Goal: Information Seeking & Learning: Learn about a topic

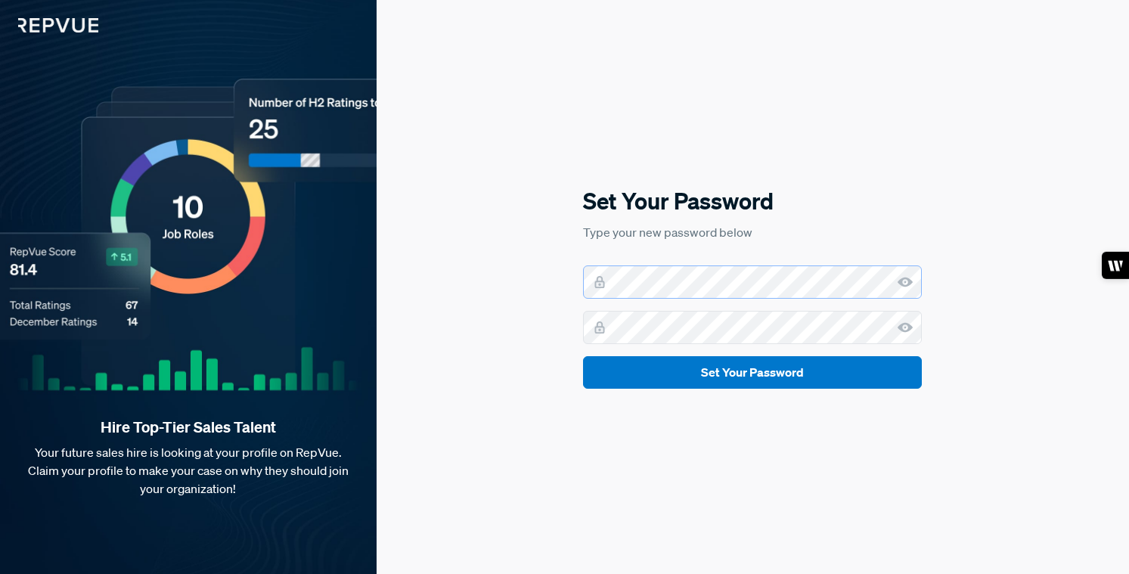
click at [0, 573] on com-1password-button at bounding box center [0, 574] width 0 height 0
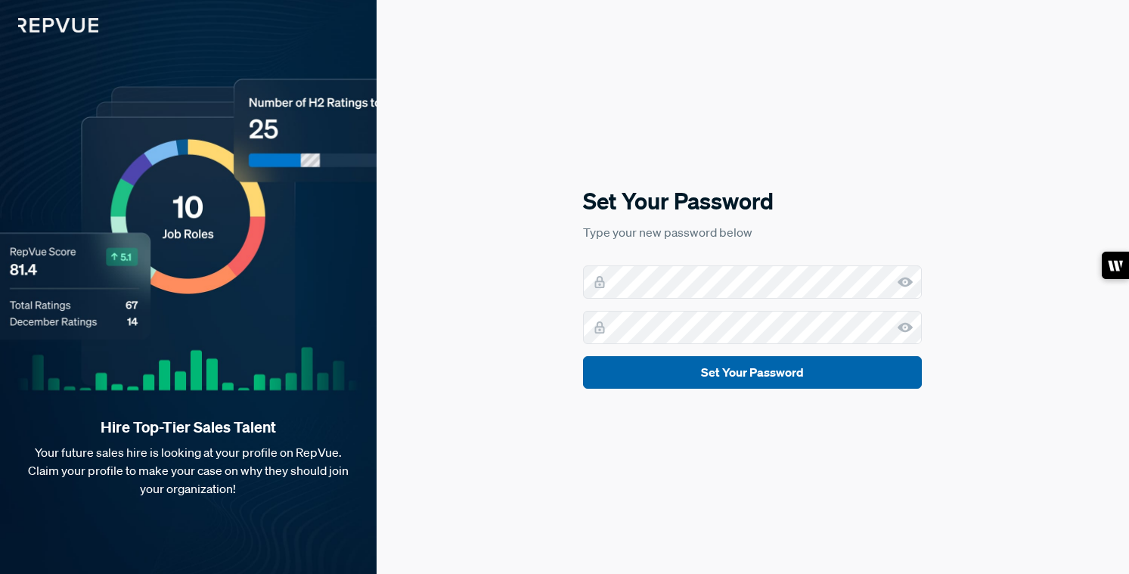
click at [752, 377] on button "Set Your Password" at bounding box center [752, 372] width 339 height 33
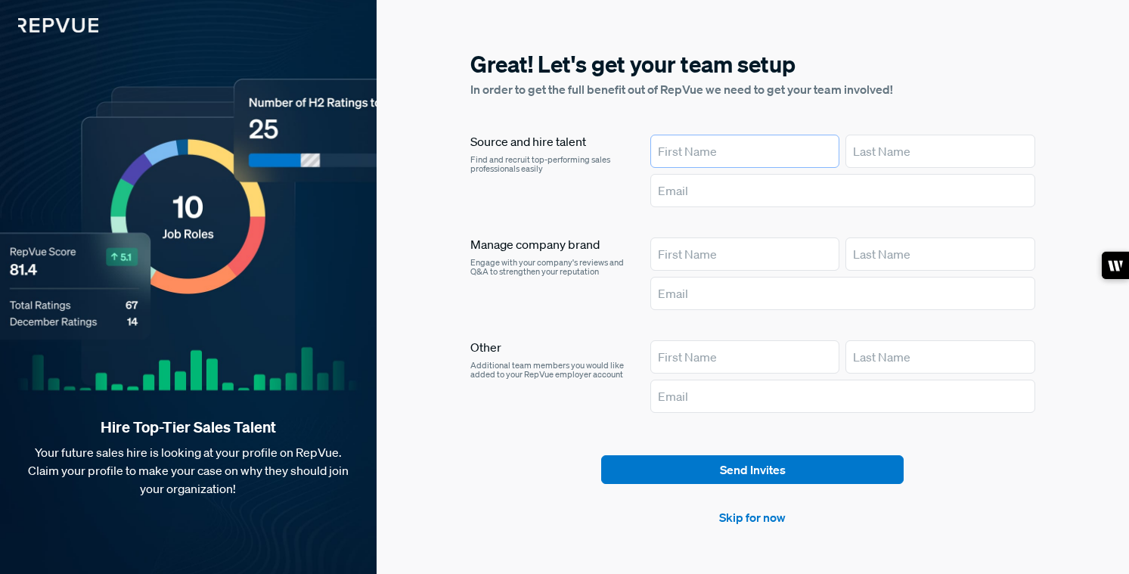
click at [712, 157] on input "text" at bounding box center [744, 151] width 189 height 33
type input "Jevan"
type input "Lenox"
click at [739, 519] on link "Skip for now" at bounding box center [752, 517] width 67 height 18
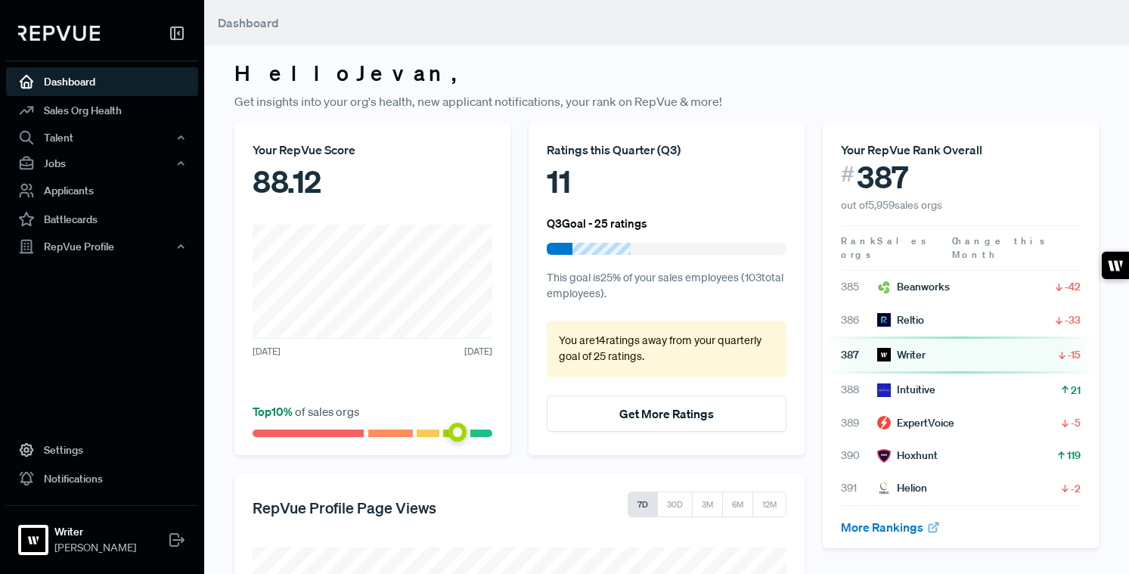
click at [357, 161] on div "88.12" at bounding box center [373, 181] width 240 height 45
click at [455, 433] on span at bounding box center [457, 432] width 19 height 19
click at [124, 116] on link "Sales Org Health" at bounding box center [102, 110] width 192 height 29
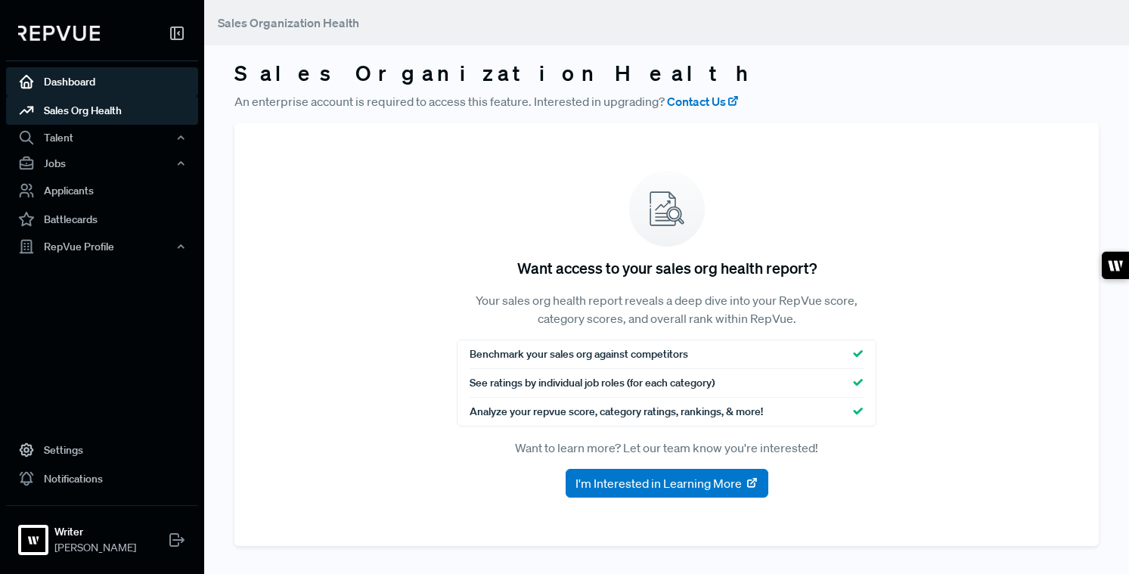
click at [107, 82] on link "Dashboard" at bounding box center [102, 81] width 192 height 29
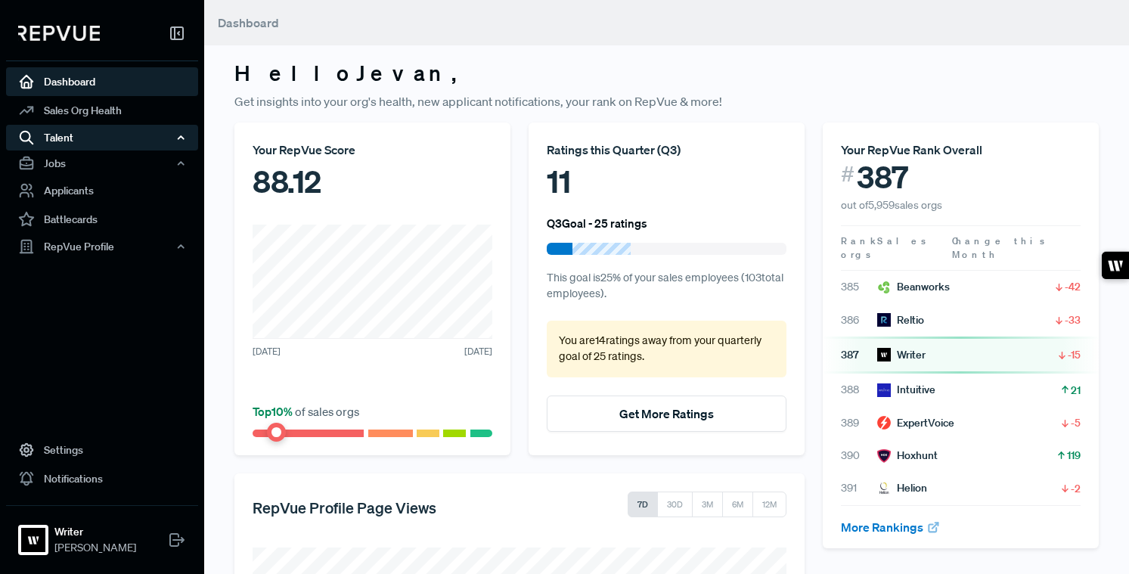
click at [107, 136] on div "Talent" at bounding box center [102, 138] width 192 height 26
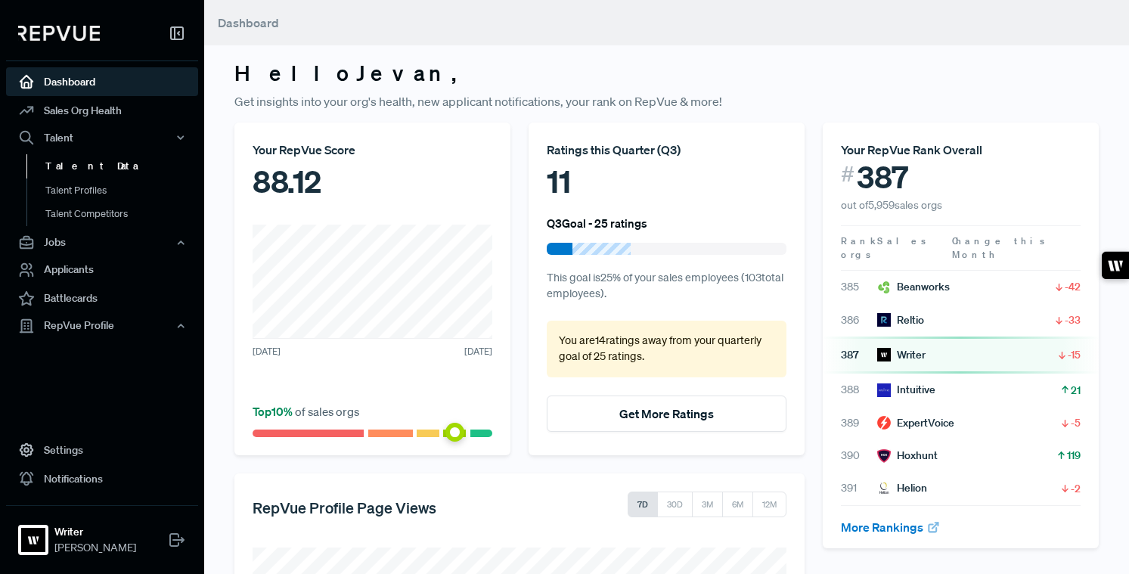
click at [107, 169] on link "Talent Data" at bounding box center [122, 166] width 192 height 24
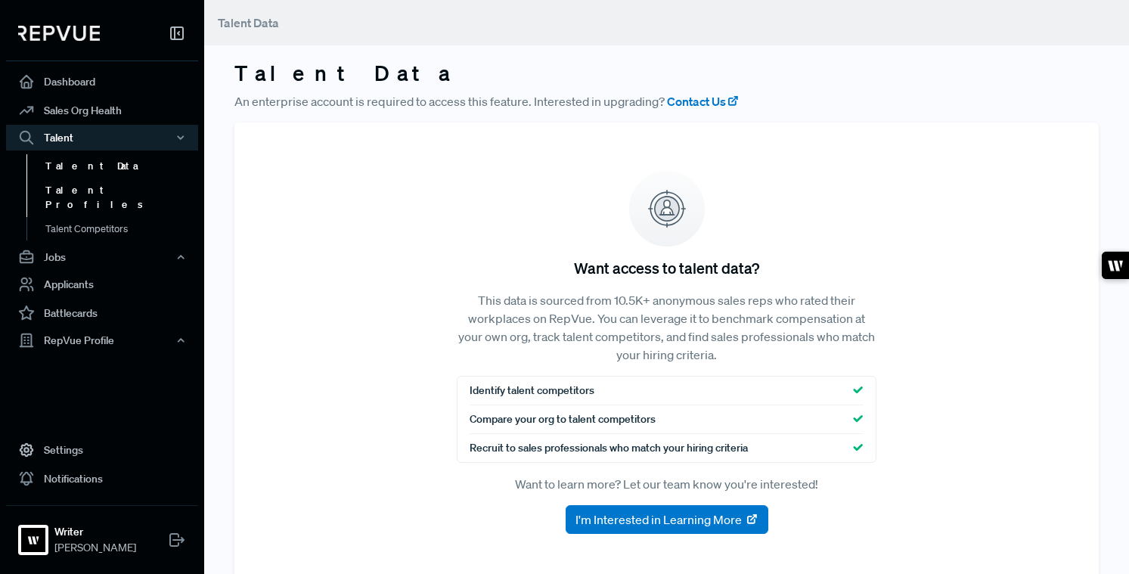
click at [108, 201] on link "Talent Profiles" at bounding box center [122, 197] width 192 height 39
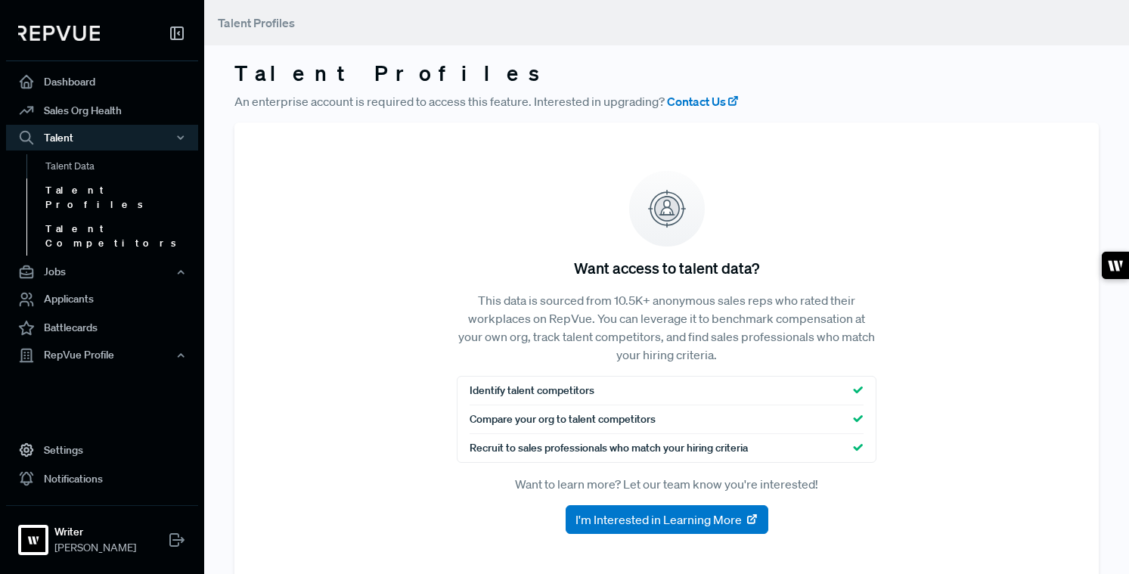
click at [112, 217] on link "Talent Competitors" at bounding box center [122, 236] width 192 height 39
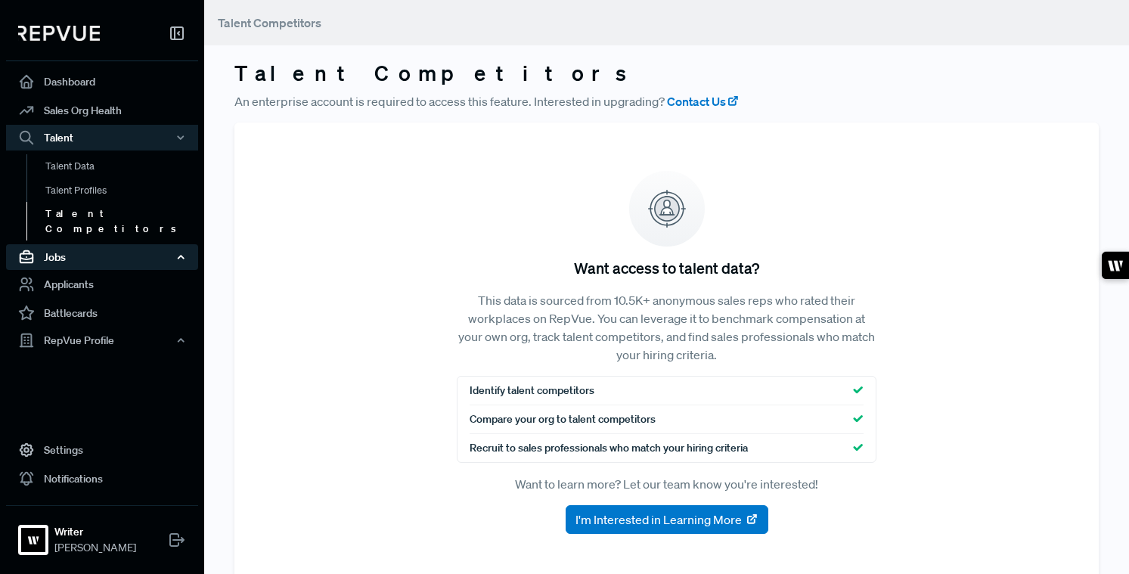
click at [111, 244] on div "Jobs" at bounding box center [102, 257] width 192 height 26
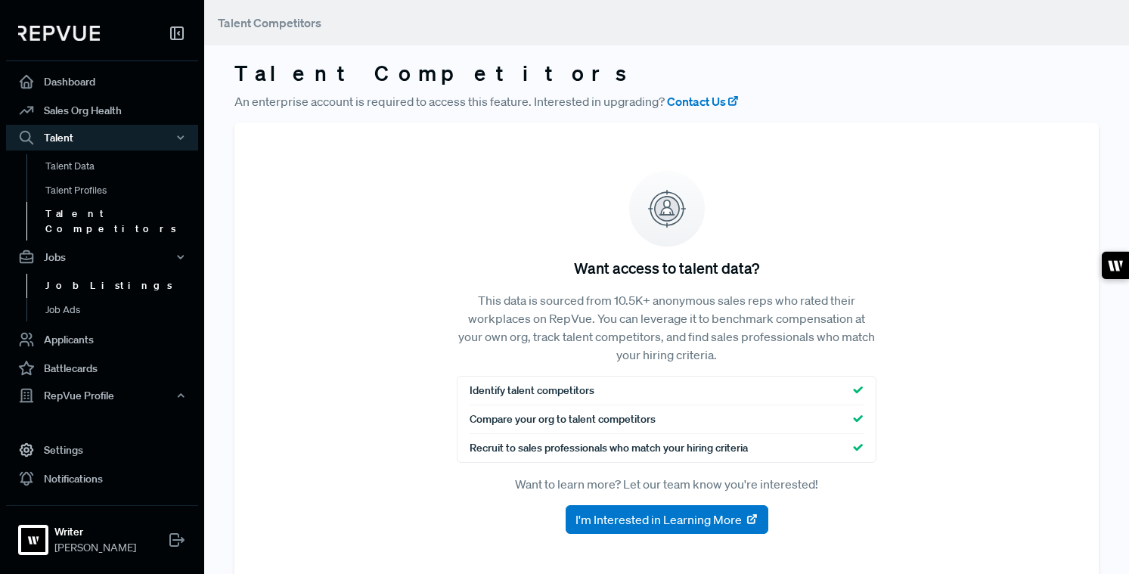
click at [104, 274] on link "Job Listings" at bounding box center [122, 286] width 192 height 24
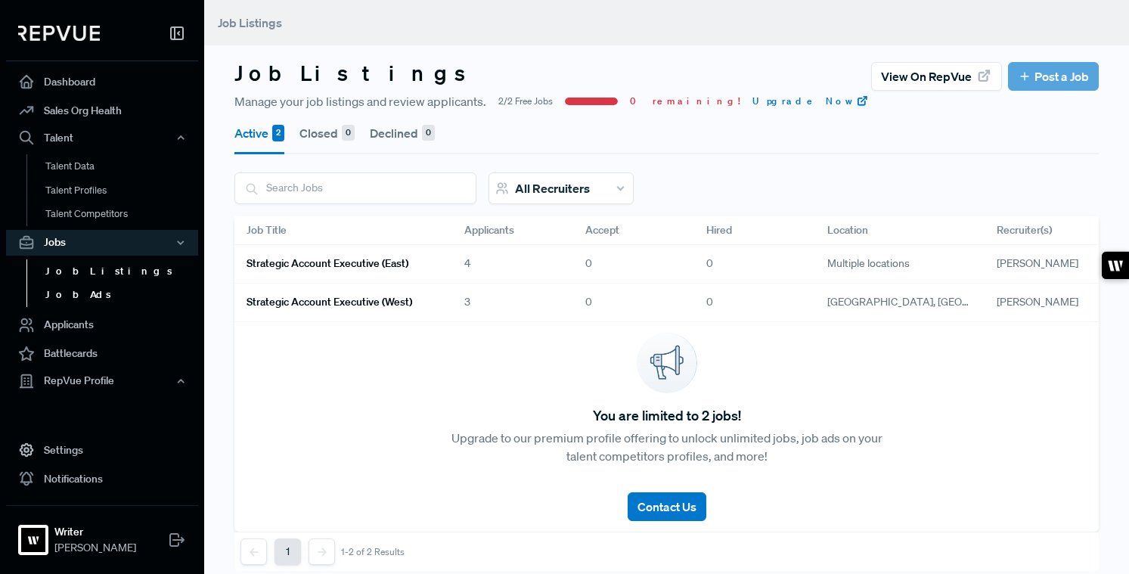
click at [101, 303] on link "Job Ads" at bounding box center [122, 295] width 192 height 24
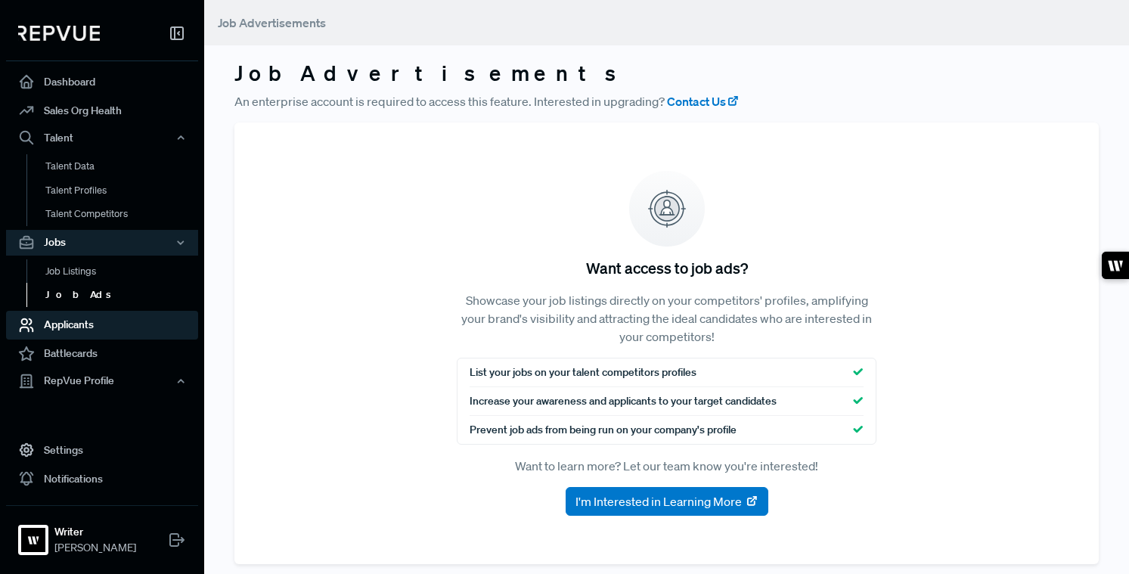
click at [101, 322] on link "Applicants" at bounding box center [102, 325] width 192 height 29
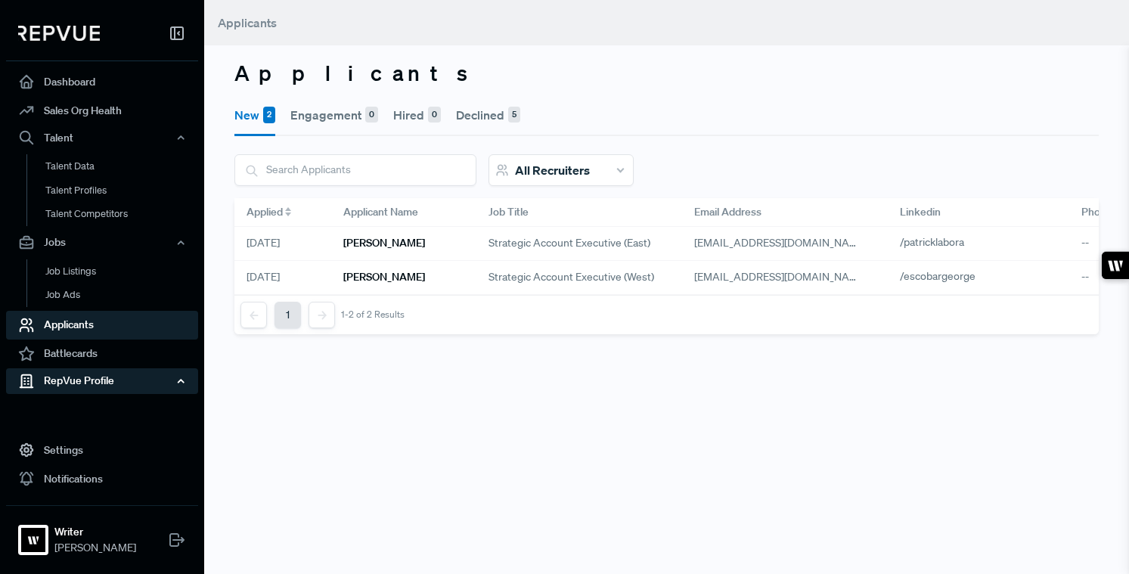
click at [113, 384] on div "RepVue Profile" at bounding box center [102, 381] width 192 height 26
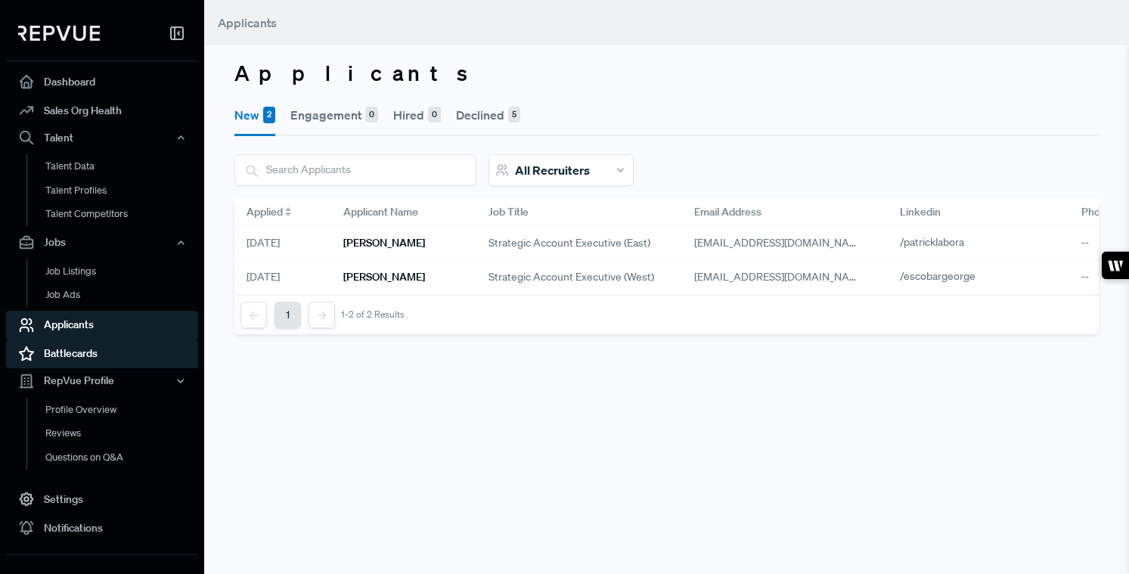
click at [101, 342] on link "Battlecards" at bounding box center [102, 354] width 192 height 29
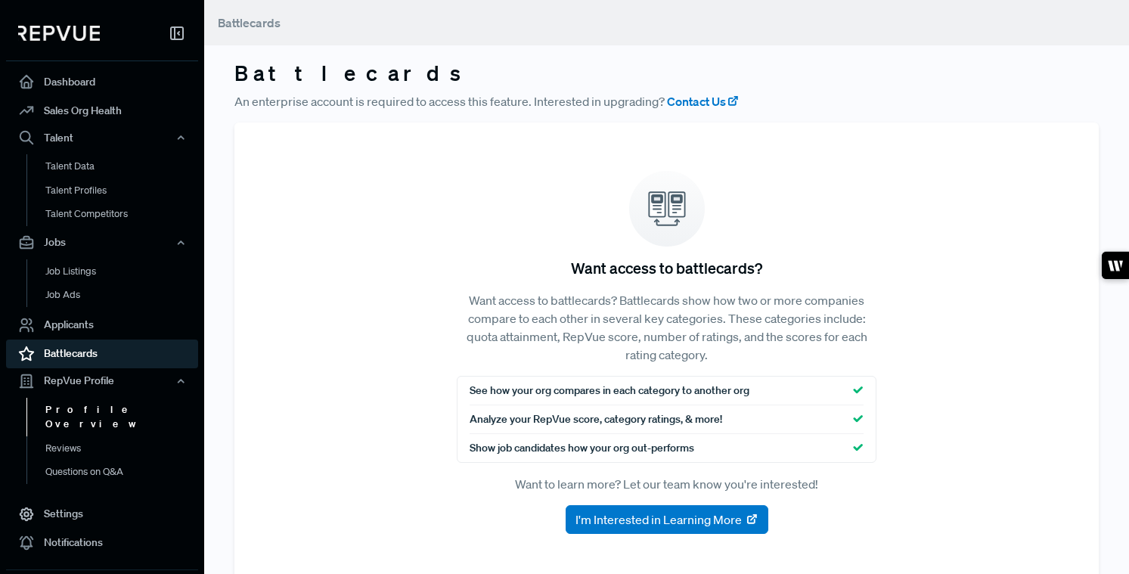
click at [98, 408] on link "Profile Overview" at bounding box center [122, 417] width 192 height 39
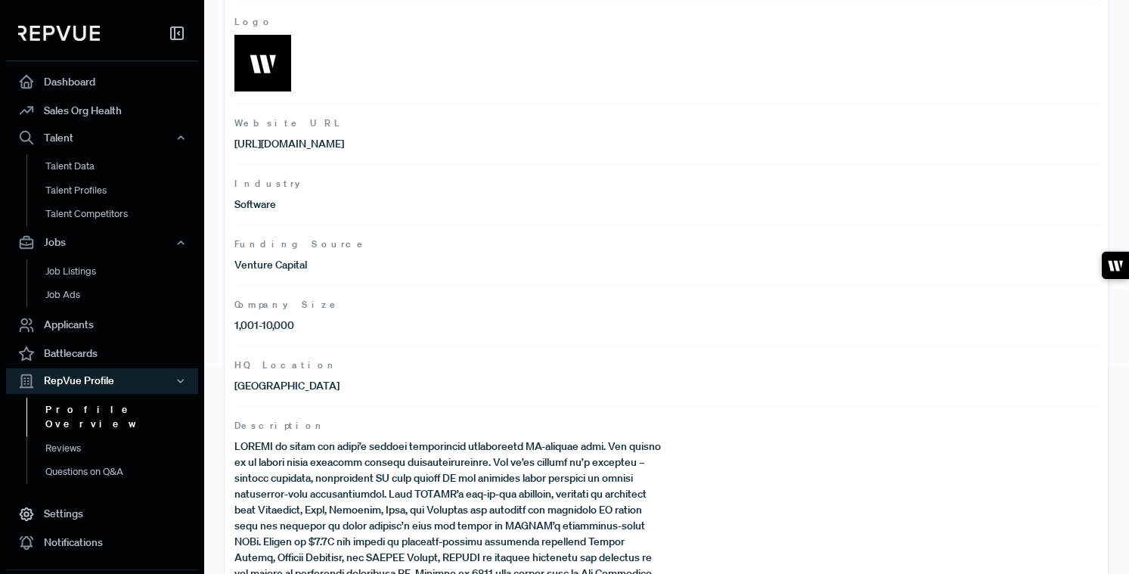
scroll to position [208, 0]
click at [344, 314] on article "Company Size 1,001-10,000" at bounding box center [666, 314] width 864 height 61
click at [344, 321] on p "1,001-10,000" at bounding box center [450, 324] width 433 height 16
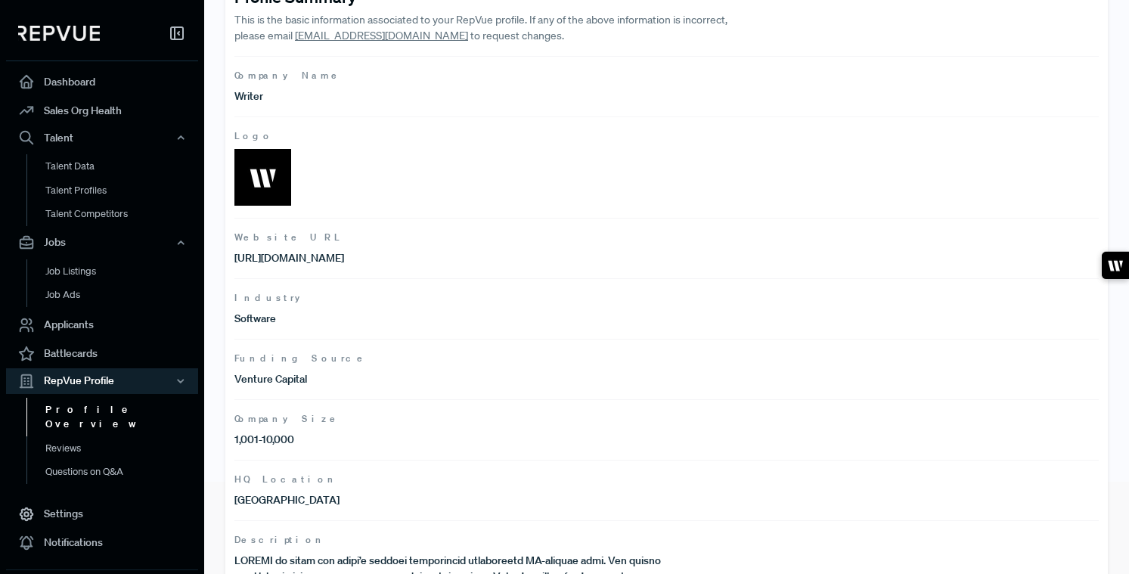
scroll to position [102, 0]
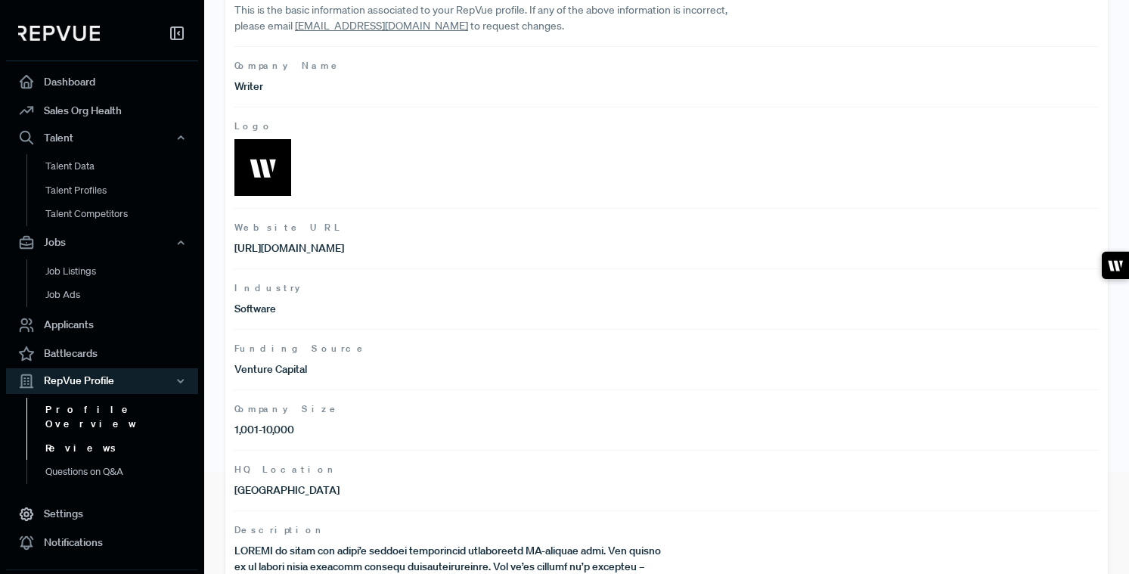
click at [79, 436] on link "Reviews" at bounding box center [122, 448] width 192 height 24
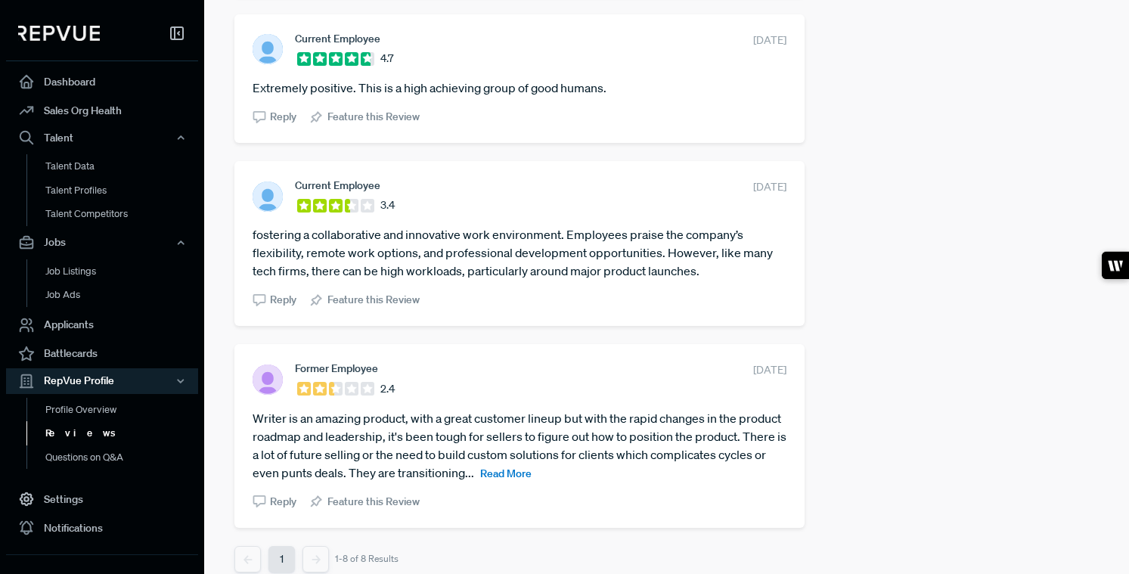
scroll to position [1129, 0]
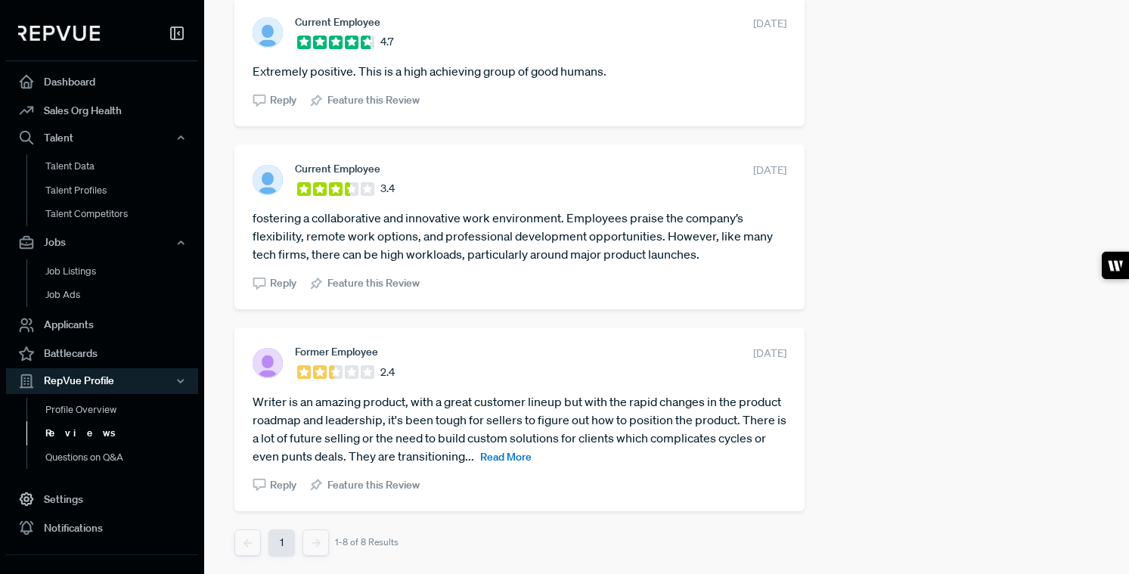
click at [532, 452] on span "Read More" at bounding box center [505, 457] width 51 height 14
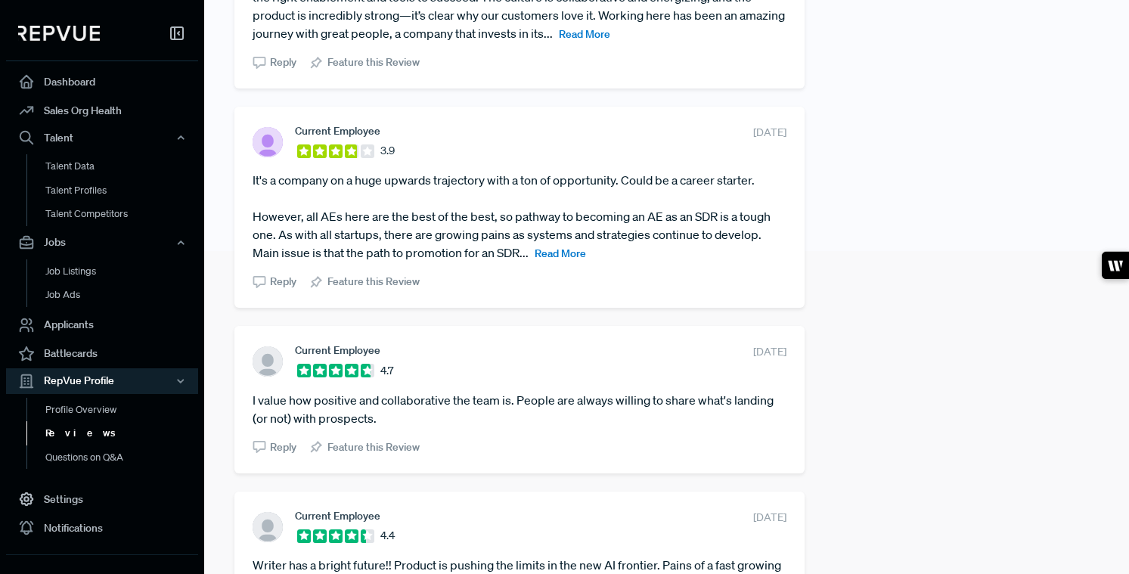
scroll to position [315, 0]
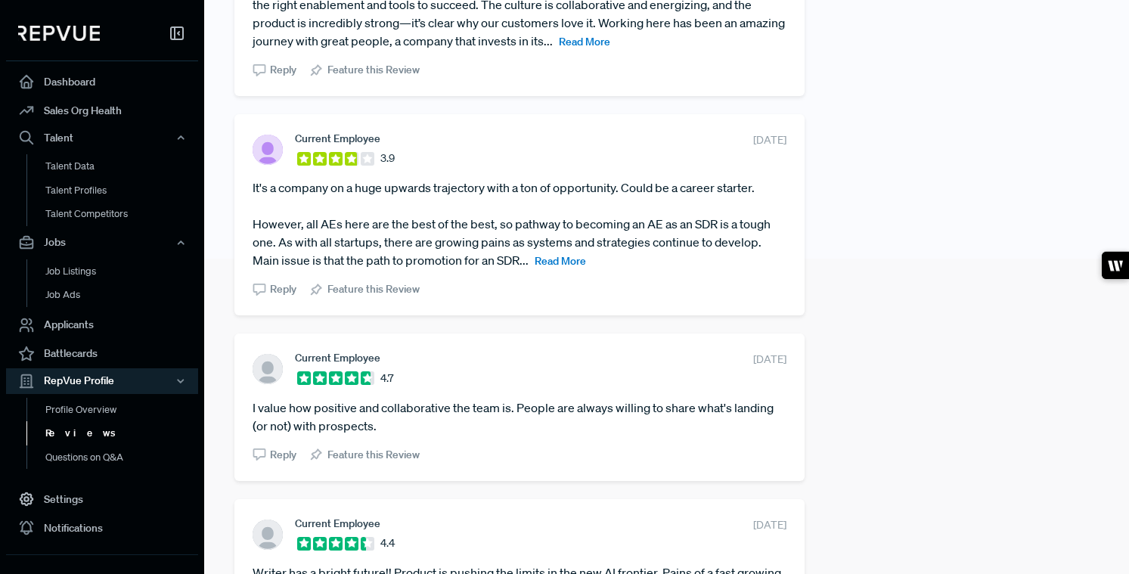
click at [568, 260] on span "Read More" at bounding box center [560, 261] width 51 height 14
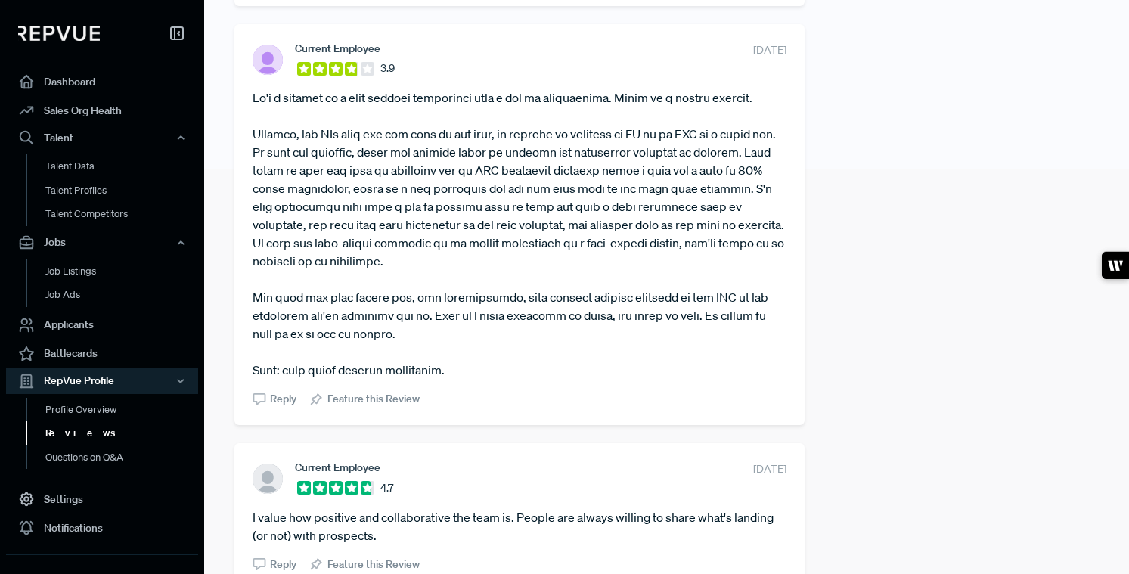
scroll to position [0, 0]
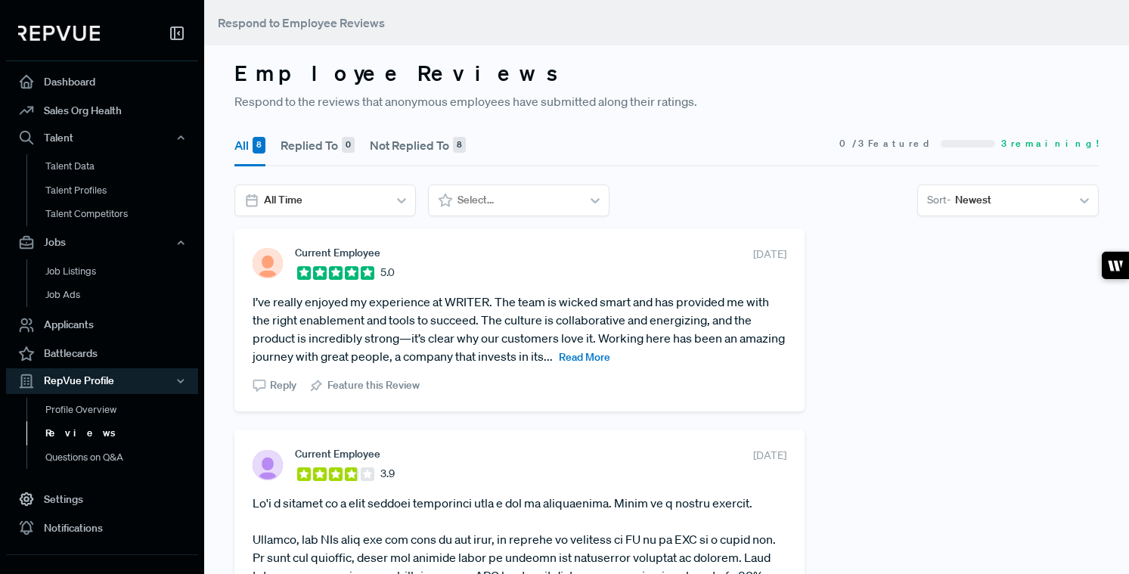
click at [610, 357] on span "Read More" at bounding box center [584, 357] width 51 height 14
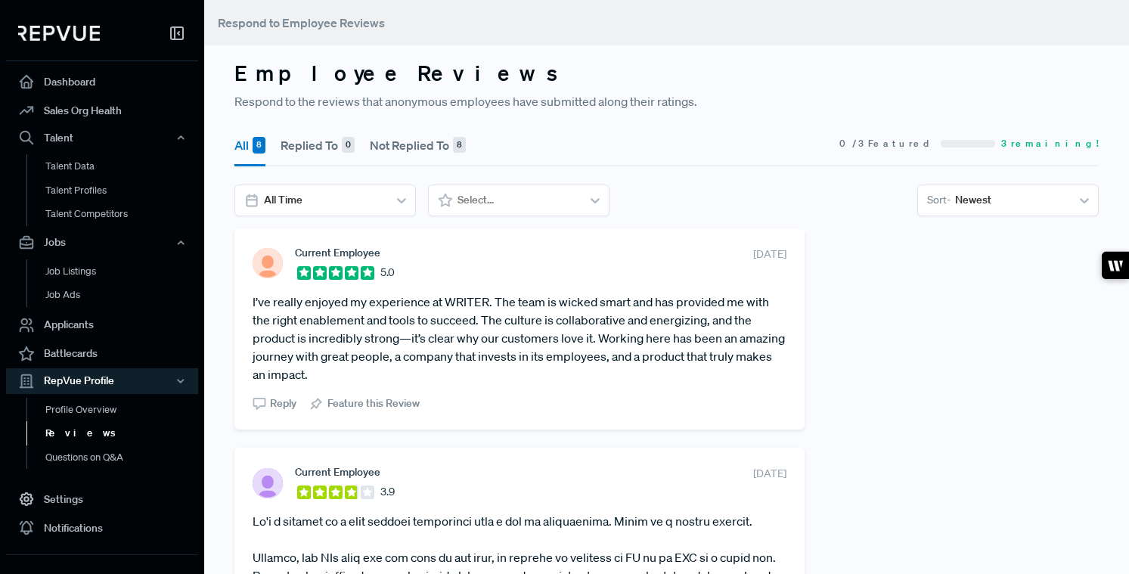
click at [175, 30] on icon at bounding box center [177, 33] width 18 height 18
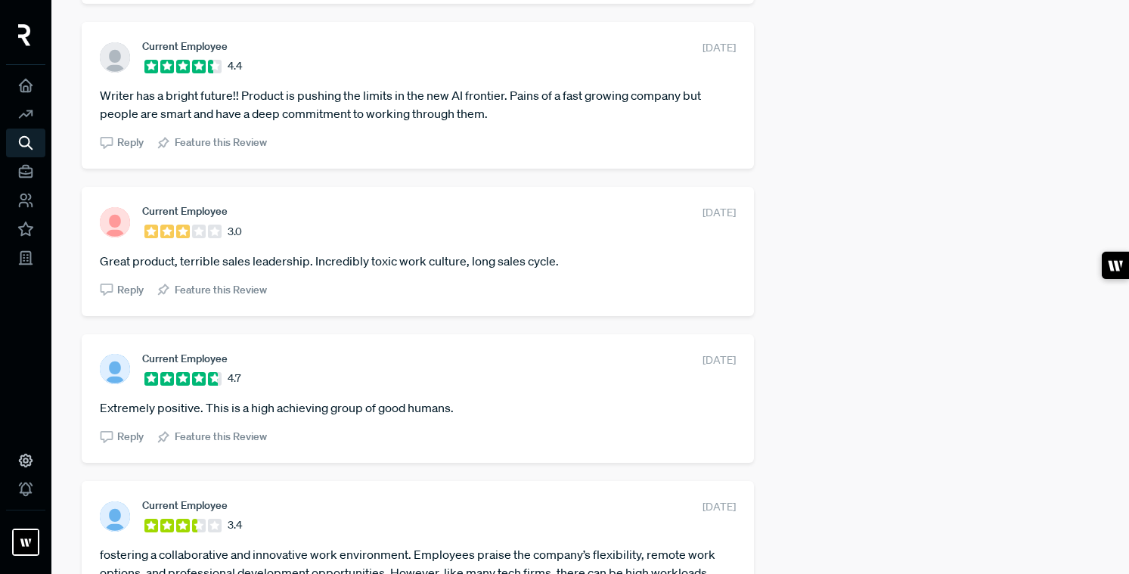
scroll to position [956, 0]
